Goal: Task Accomplishment & Management: Use online tool/utility

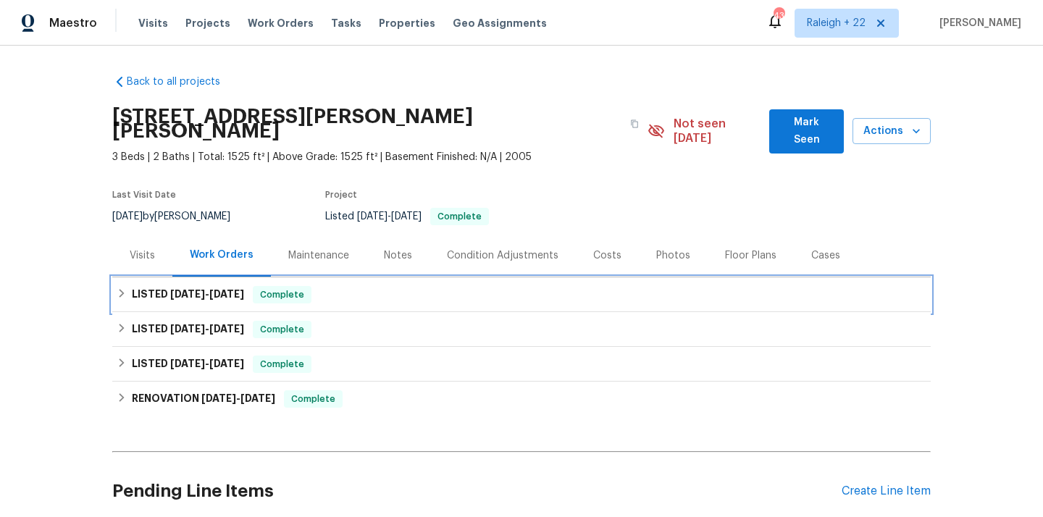
click at [125, 288] on icon at bounding box center [122, 293] width 10 height 10
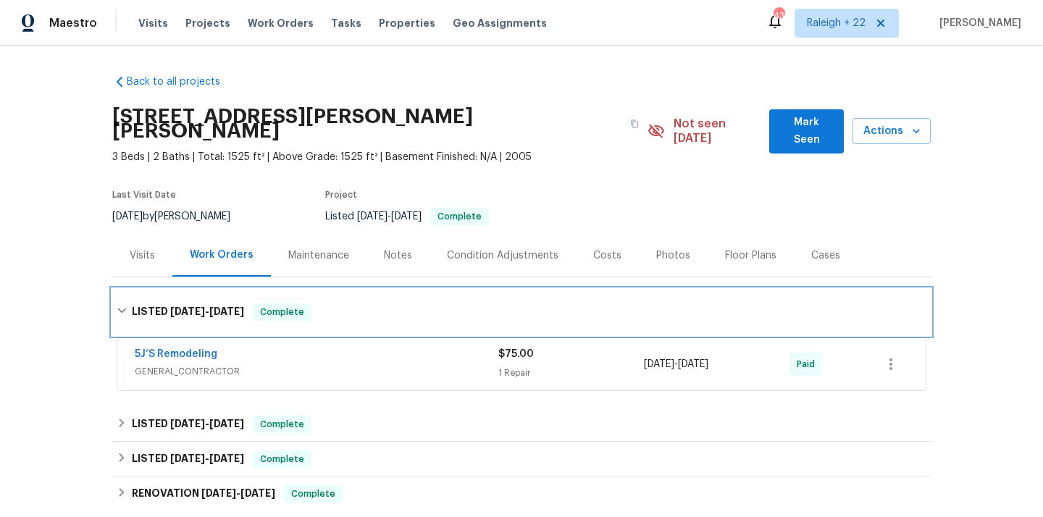
scroll to position [9, 0]
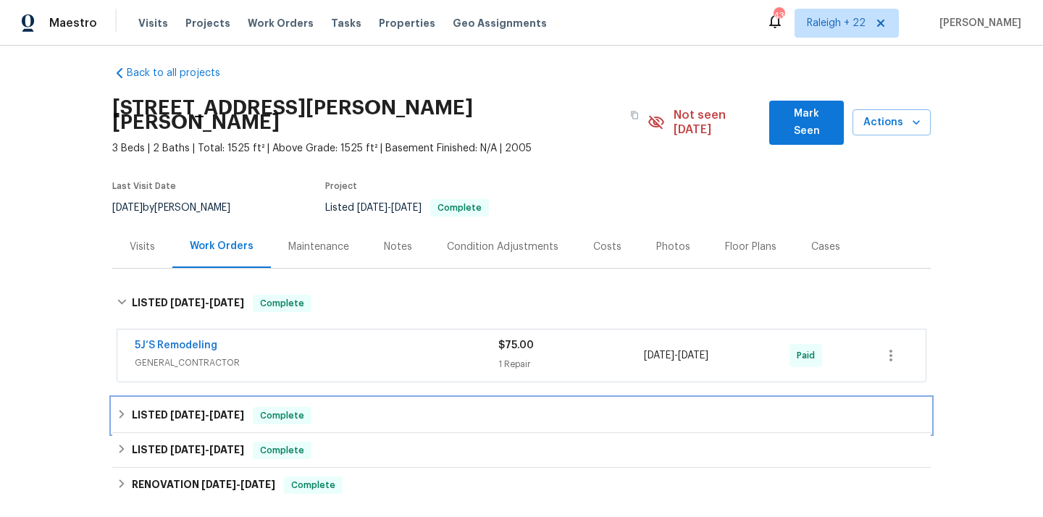
click at [122, 410] on icon at bounding box center [121, 414] width 5 height 9
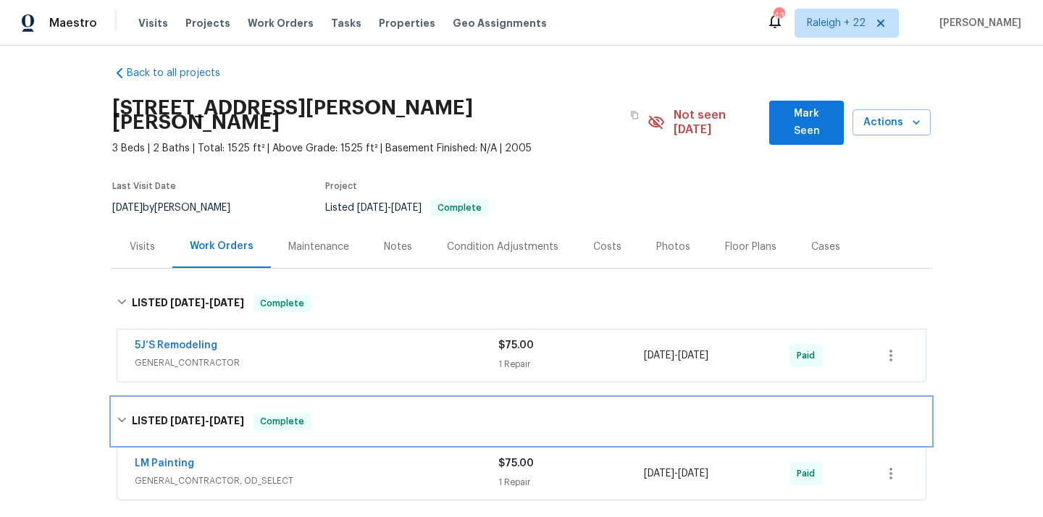
scroll to position [174, 0]
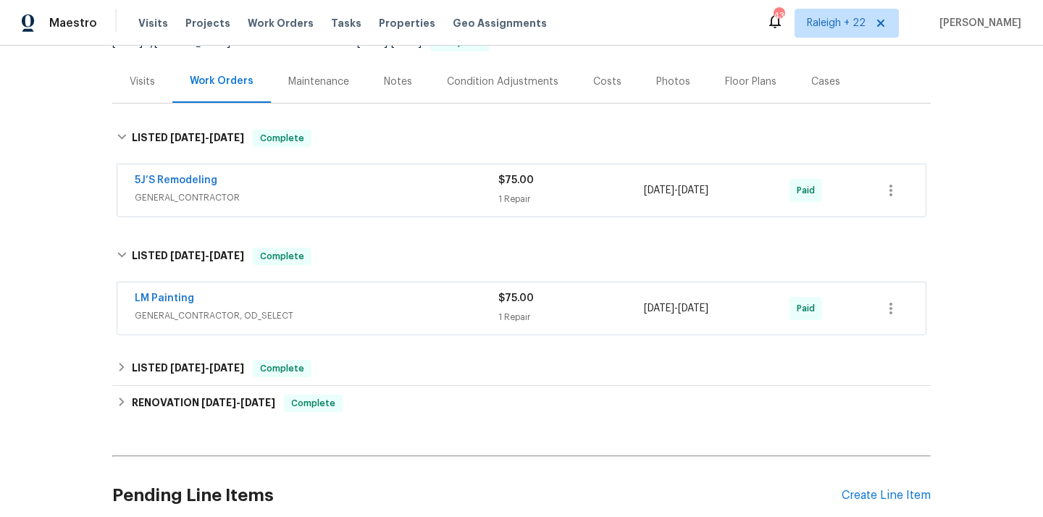
click at [234, 308] on span "GENERAL_CONTRACTOR, OD_SELECT" at bounding box center [316, 315] width 363 height 14
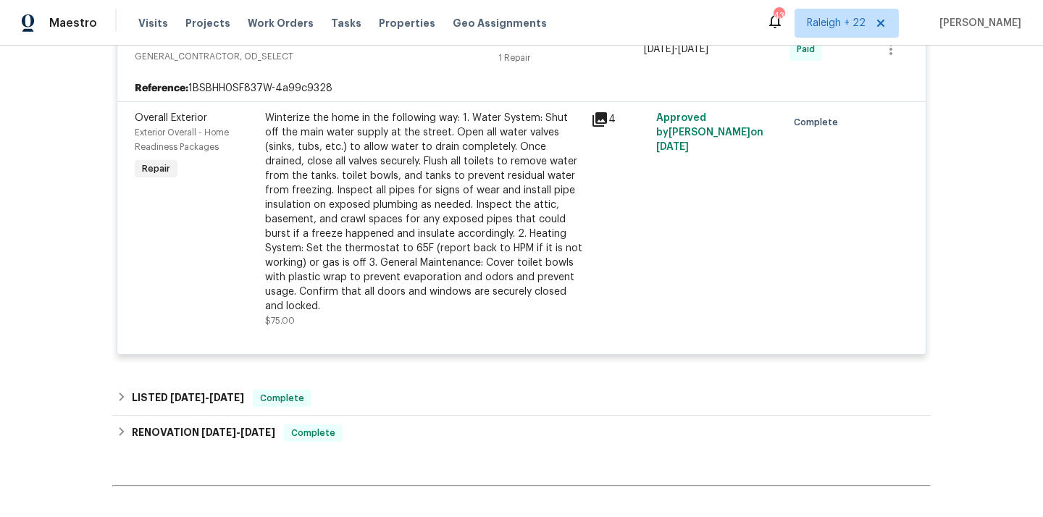
scroll to position [445, 0]
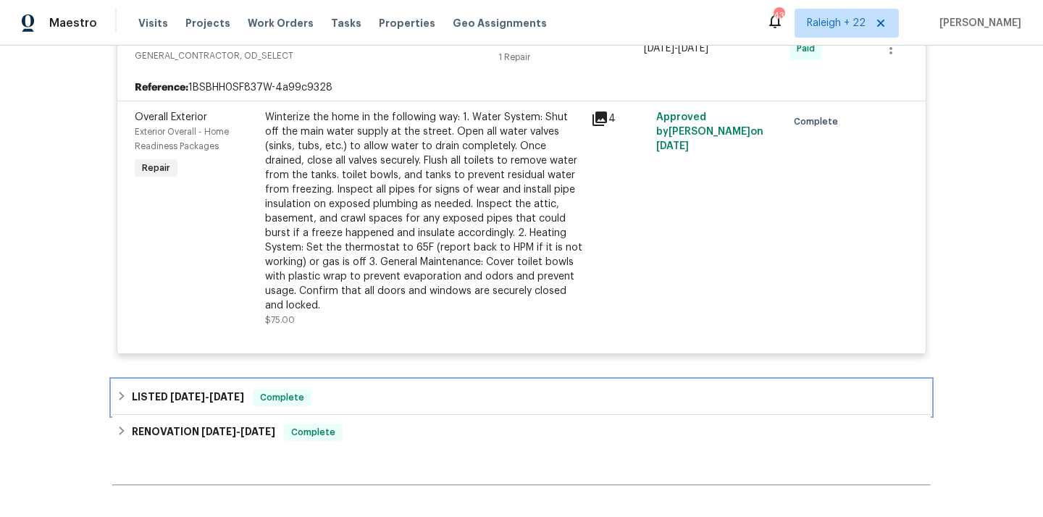
click at [121, 392] on icon at bounding box center [121, 396] width 5 height 9
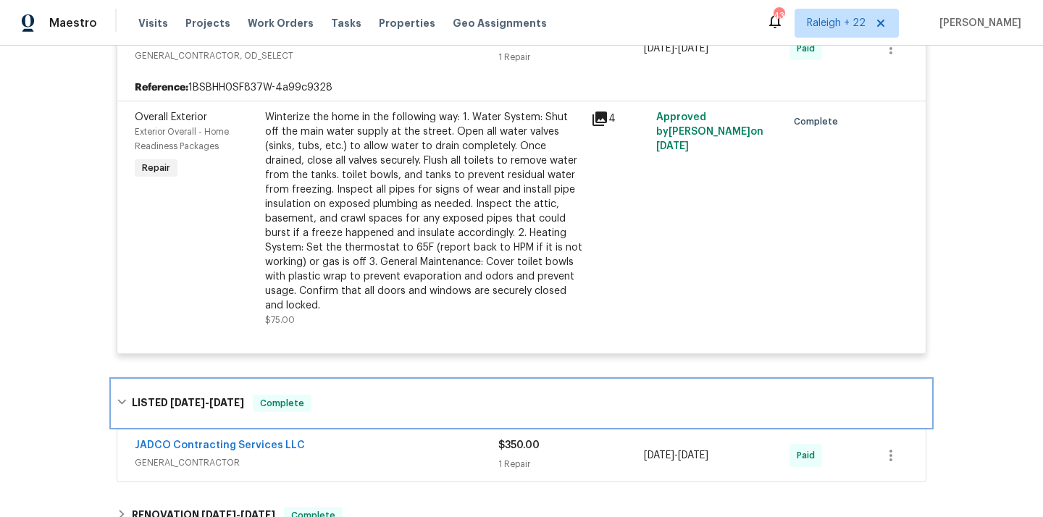
scroll to position [578, 0]
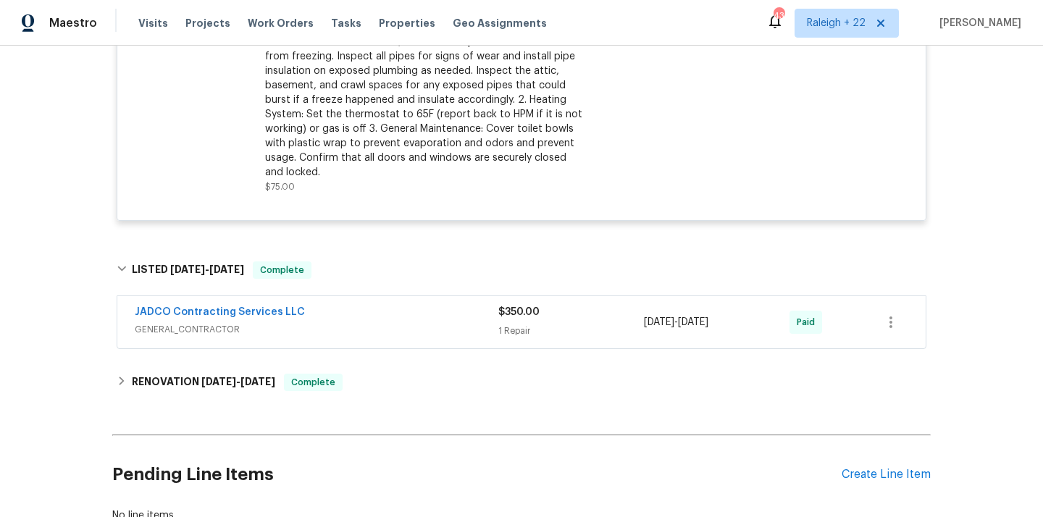
click at [207, 322] on span "GENERAL_CONTRACTOR" at bounding box center [316, 329] width 363 height 14
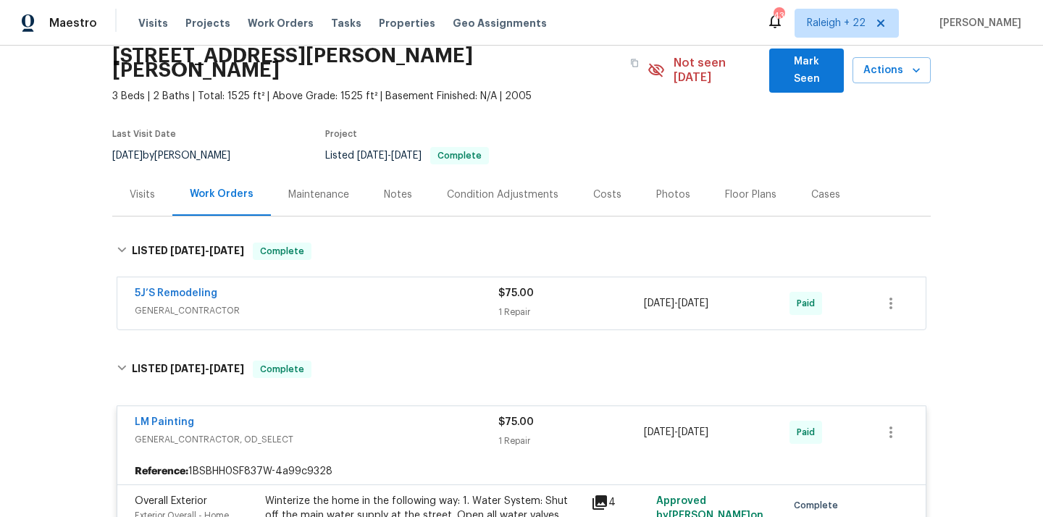
scroll to position [0, 0]
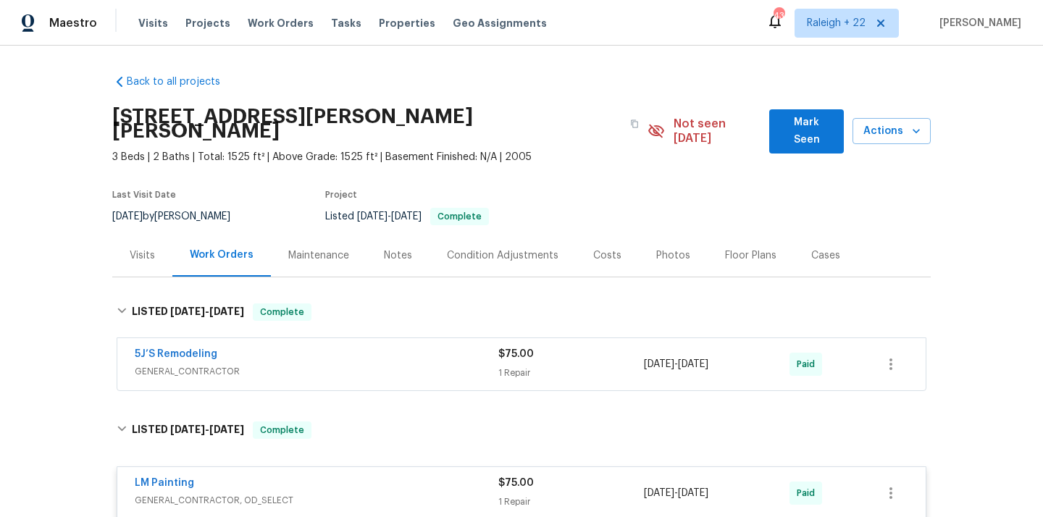
click at [153, 248] on div "Visits" at bounding box center [142, 255] width 25 height 14
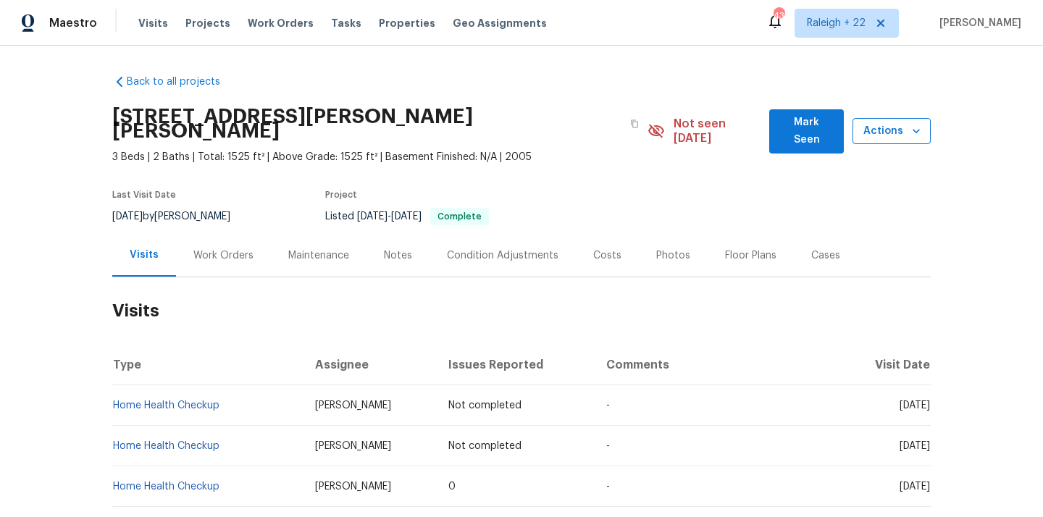
click at [887, 127] on span "Actions" at bounding box center [891, 131] width 55 height 18
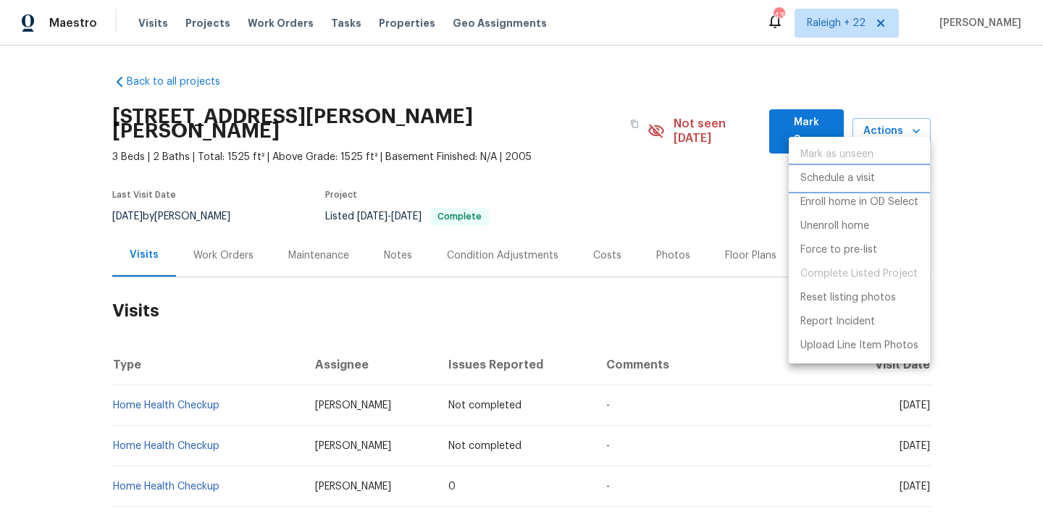
click at [854, 175] on p "Schedule a visit" at bounding box center [837, 178] width 75 height 15
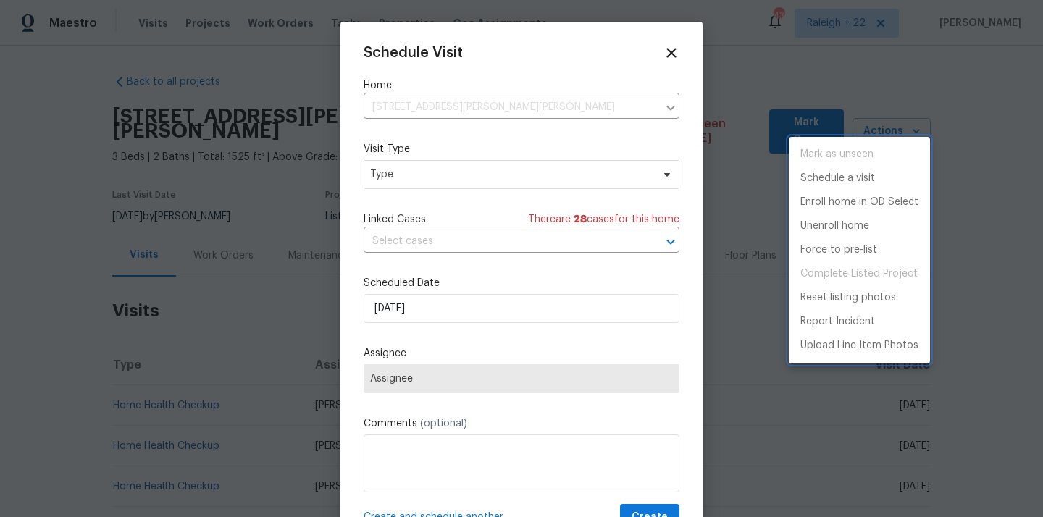
click at [402, 175] on div at bounding box center [521, 258] width 1043 height 517
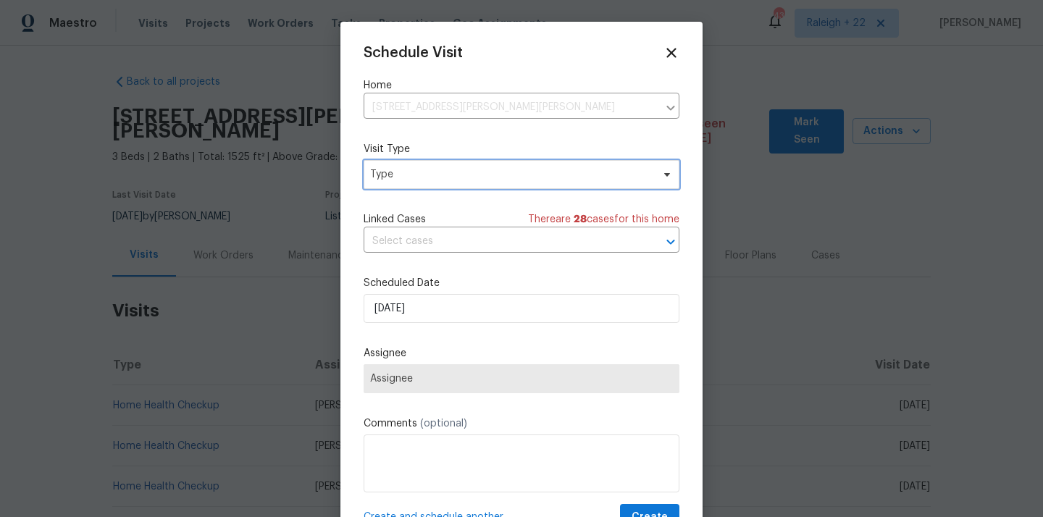
click at [460, 174] on span "Type" at bounding box center [511, 174] width 282 height 14
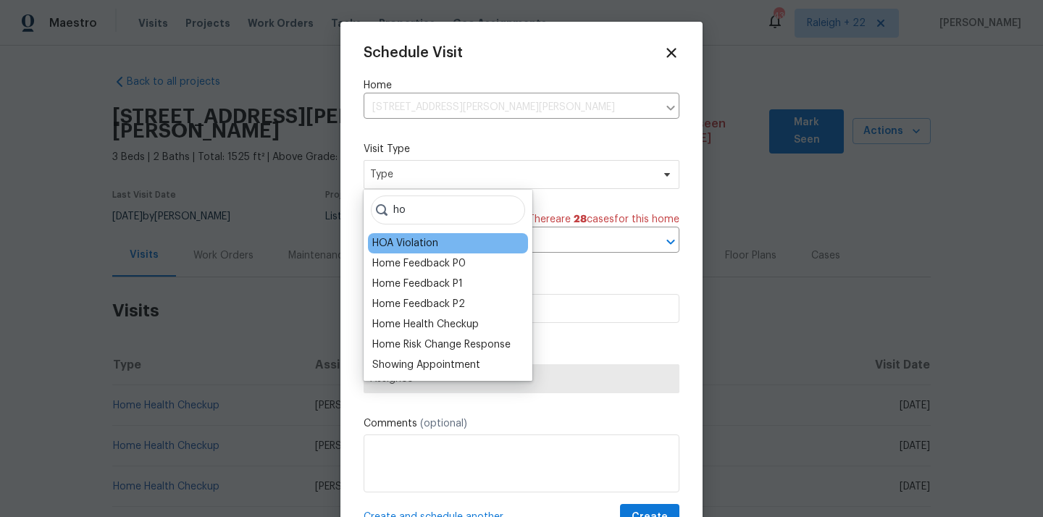
type input "ho"
click at [449, 242] on div "HOA Violation" at bounding box center [448, 243] width 160 height 20
click at [437, 245] on div "HOA Violation" at bounding box center [405, 243] width 66 height 14
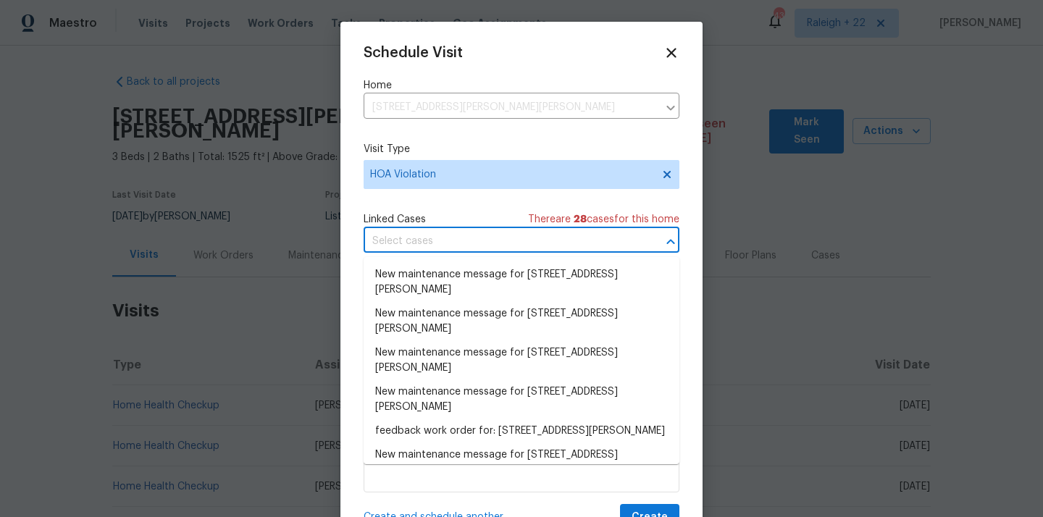
click at [434, 250] on input "text" at bounding box center [500, 241] width 275 height 22
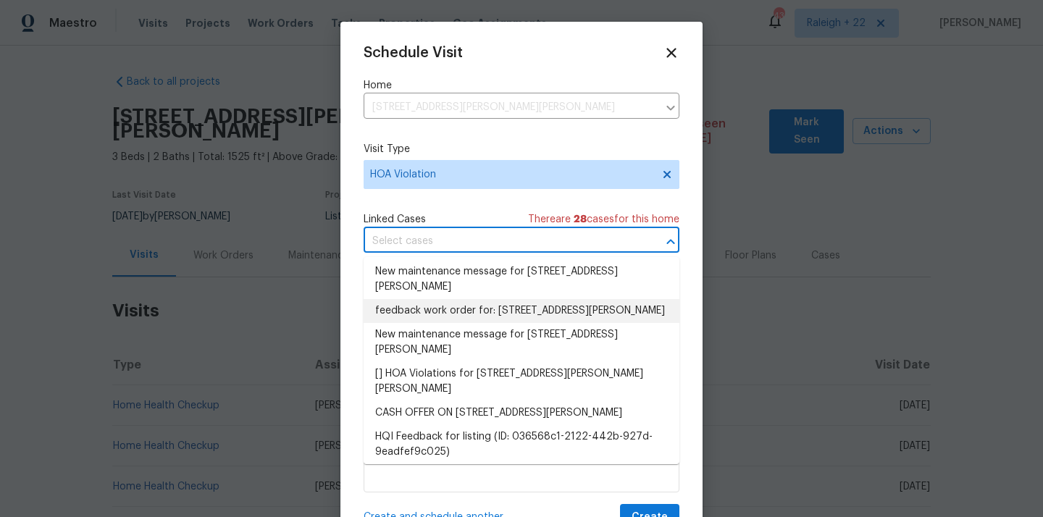
scroll to position [140, 0]
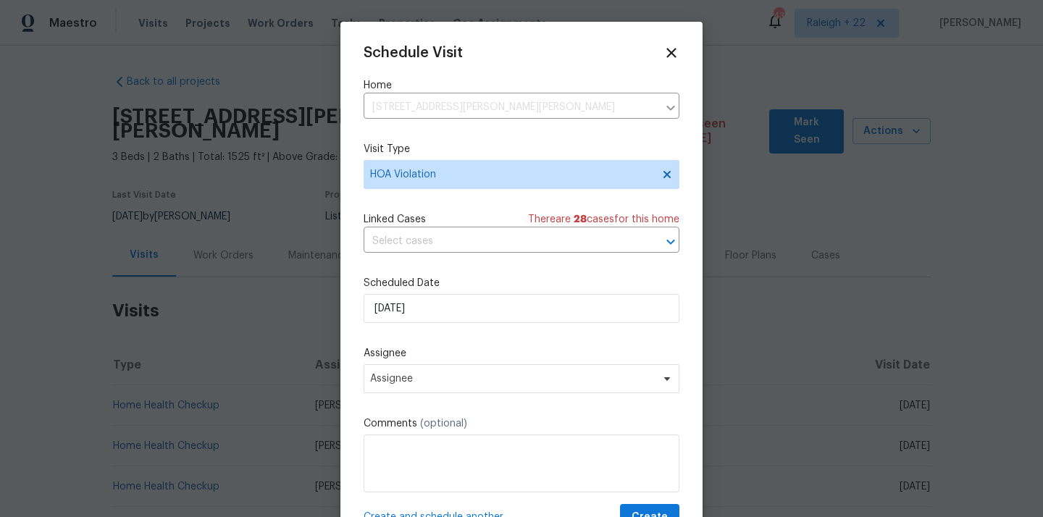
click at [486, 203] on div "Schedule Visit Home [STREET_ADDRESS][PERSON_NAME] ​ Visit Type HOA Violation Li…" at bounding box center [521, 288] width 316 height 486
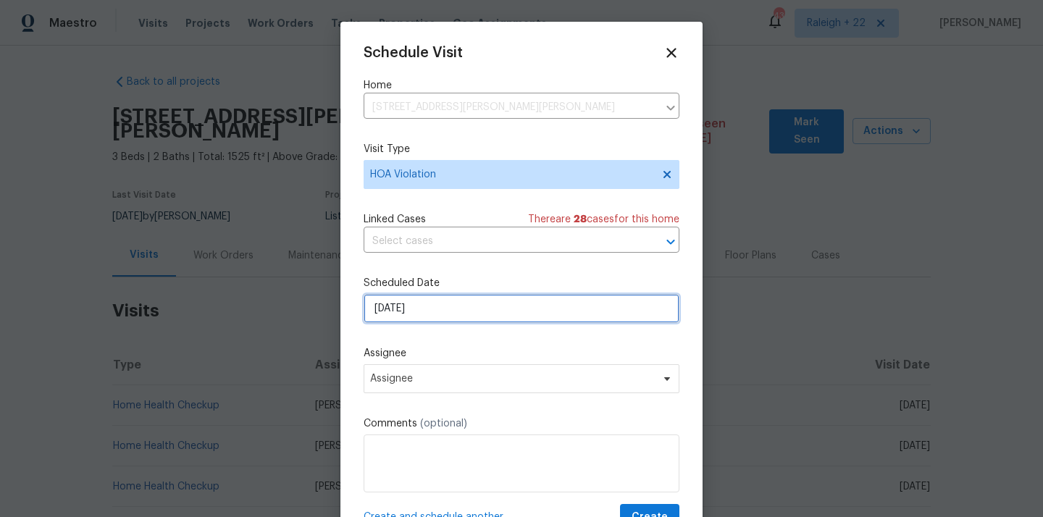
click at [481, 317] on input "[DATE]" at bounding box center [521, 308] width 316 height 29
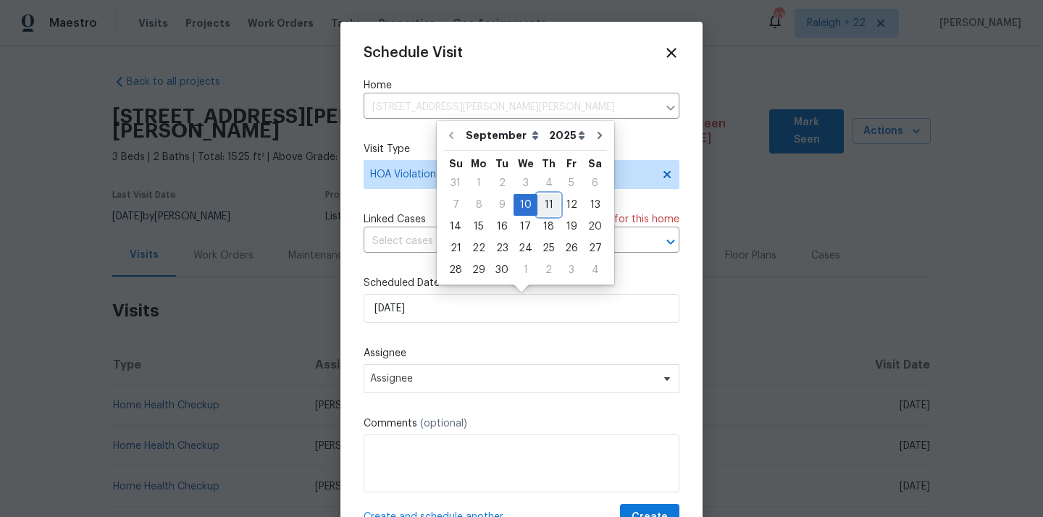
click at [543, 203] on div "11" at bounding box center [548, 205] width 22 height 20
type input "[DATE]"
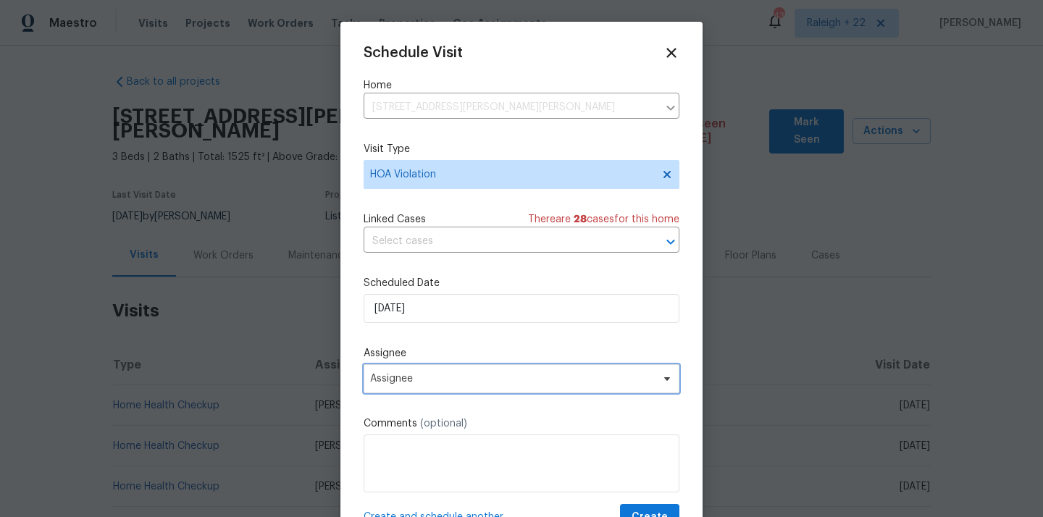
click at [450, 383] on span "Assignee" at bounding box center [512, 379] width 284 height 12
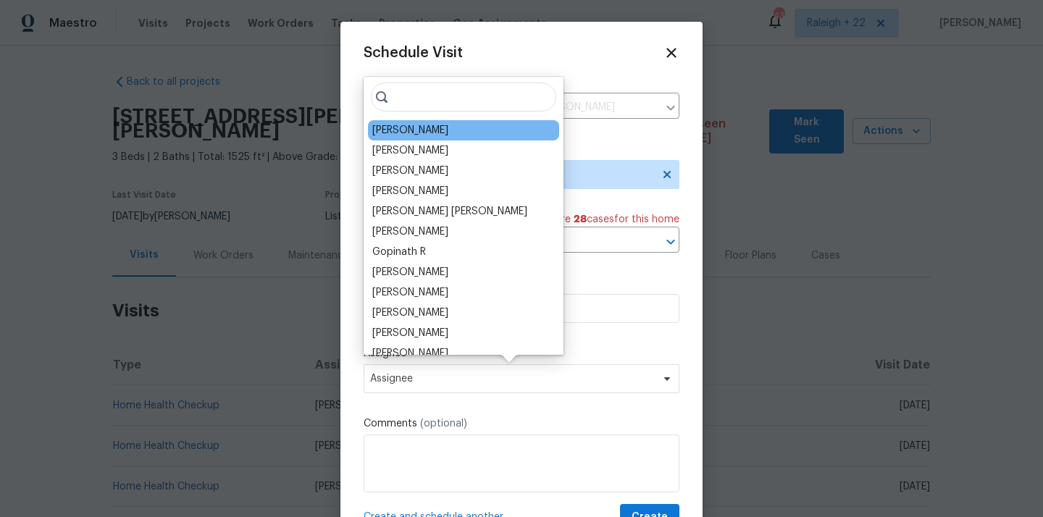
click at [453, 130] on div "[PERSON_NAME]" at bounding box center [463, 130] width 191 height 20
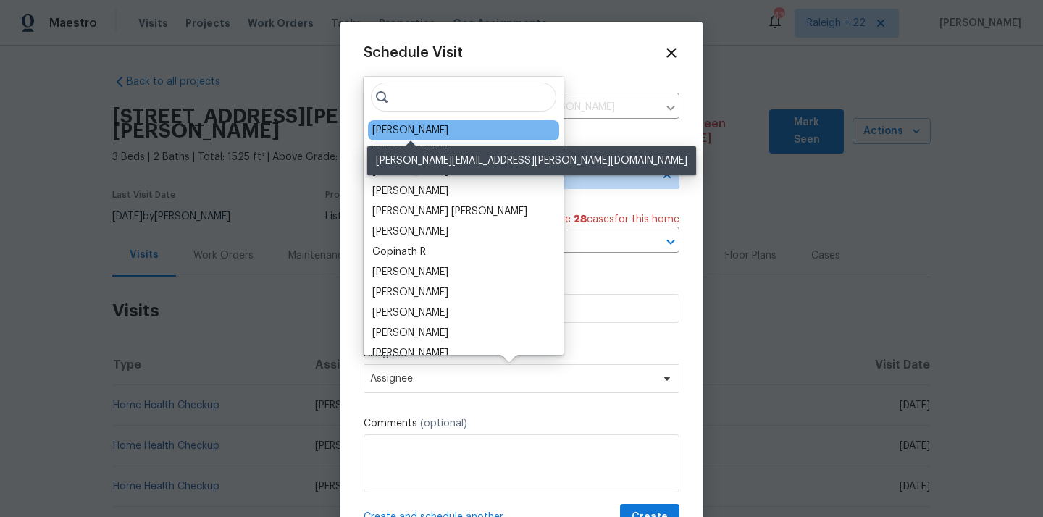
click at [424, 126] on div "[PERSON_NAME]" at bounding box center [410, 130] width 76 height 14
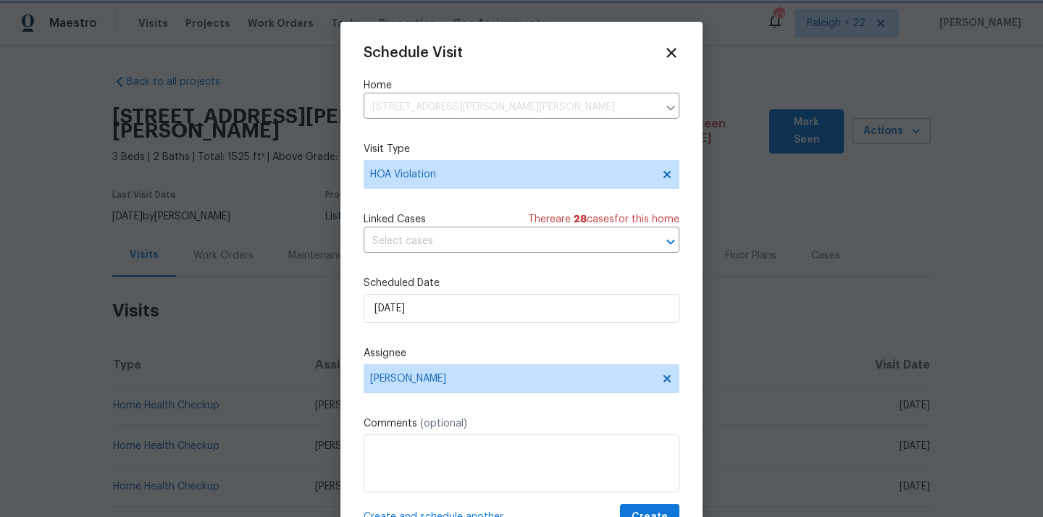
scroll to position [26, 0]
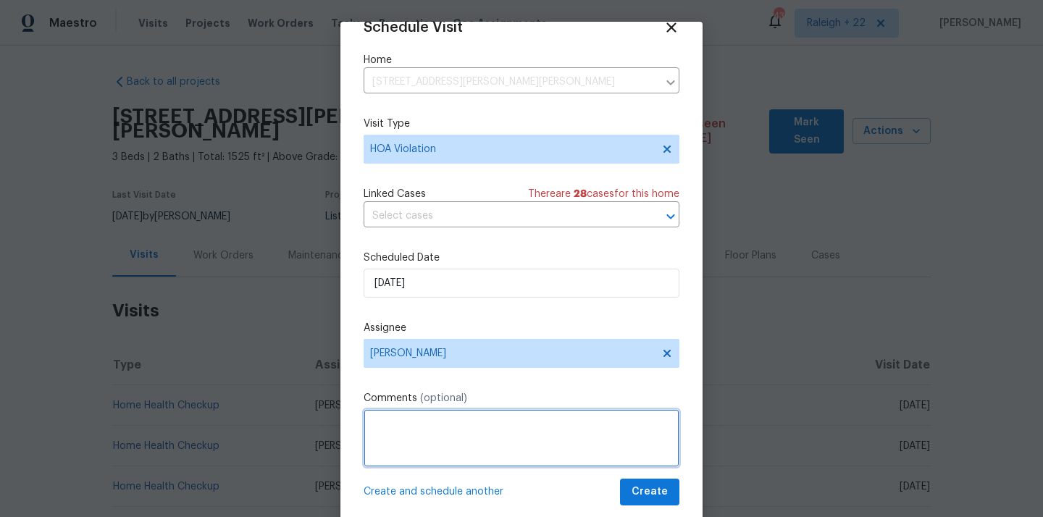
click at [395, 424] on textarea at bounding box center [521, 438] width 316 height 58
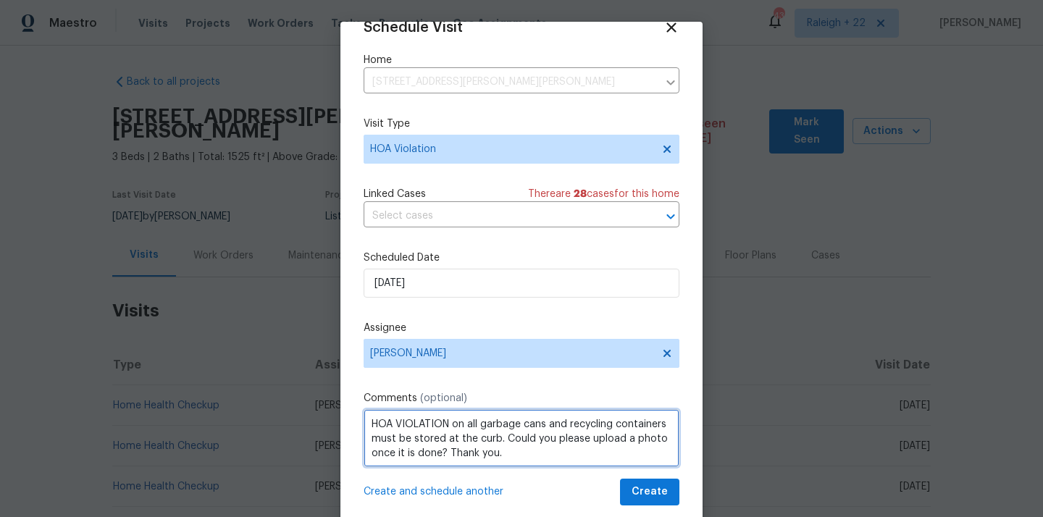
click at [628, 441] on textarea "HOA VIOLATION on all garbage cans and recycling containers must be stored at th…" at bounding box center [521, 438] width 316 height 58
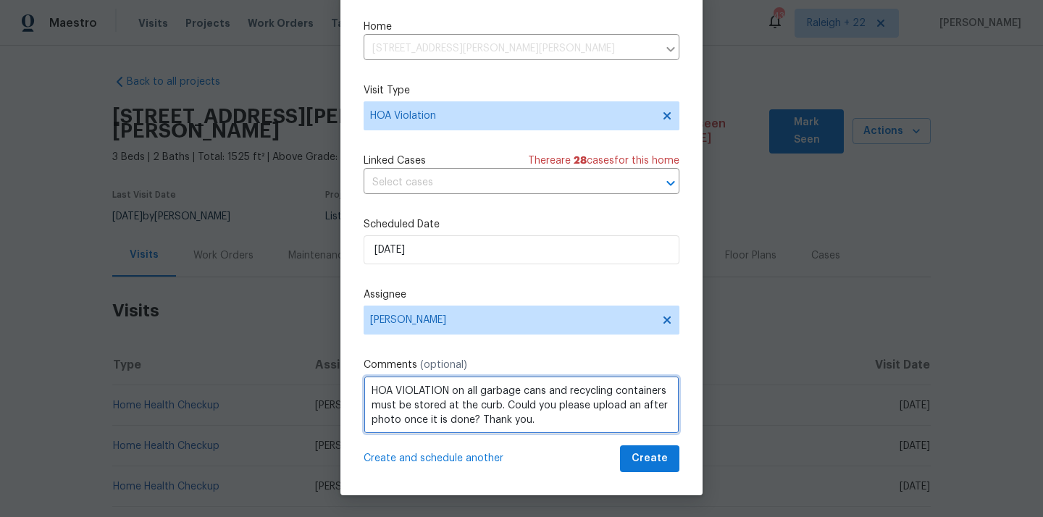
scroll to position [1, 0]
type textarea "HOA VIOLATION on all garbage cans and recycling containers must be stored at th…"
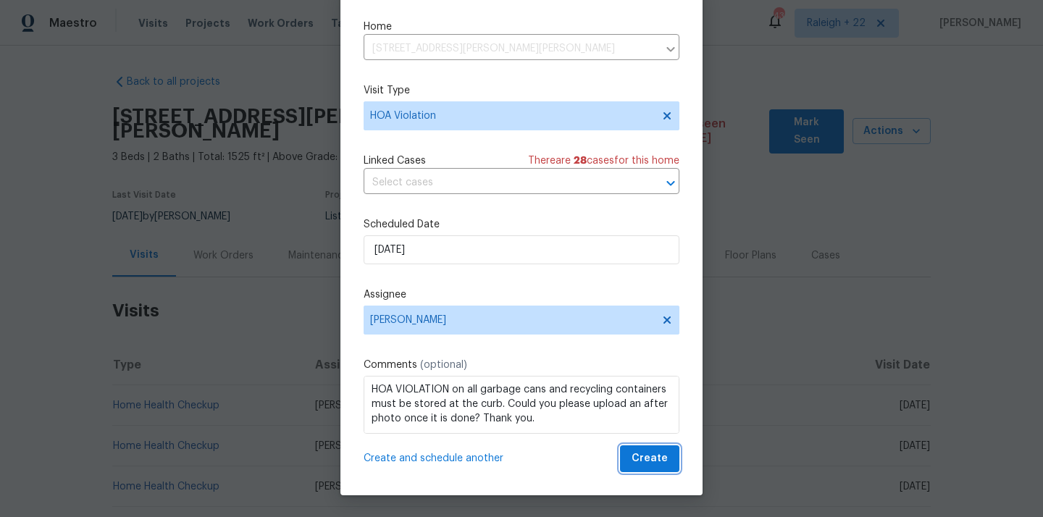
click at [647, 458] on span "Create" at bounding box center [649, 459] width 36 height 18
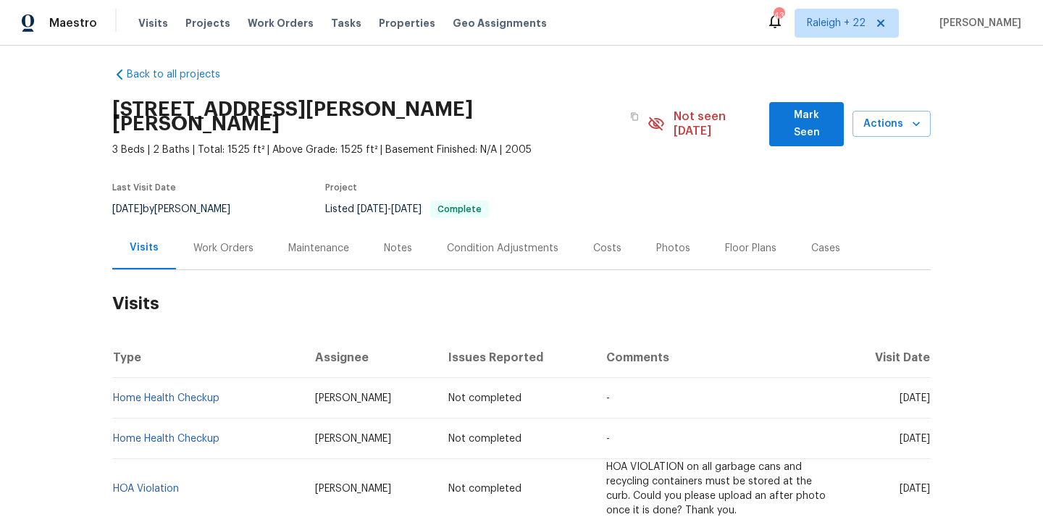
scroll to position [9, 0]
